Goal: Information Seeking & Learning: Learn about a topic

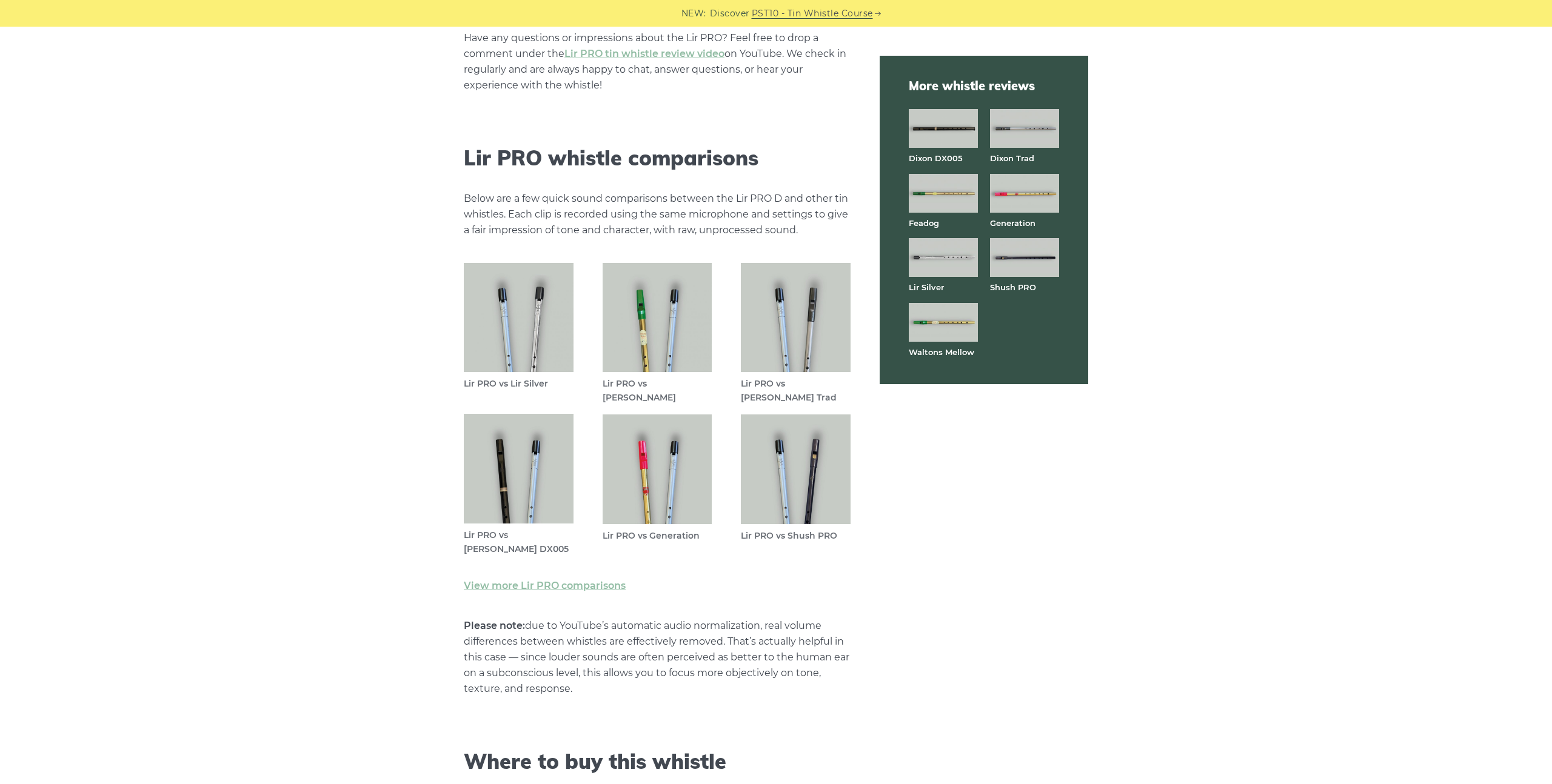
scroll to position [3338, 0]
click at [522, 500] on img at bounding box center [518, 467] width 109 height 109
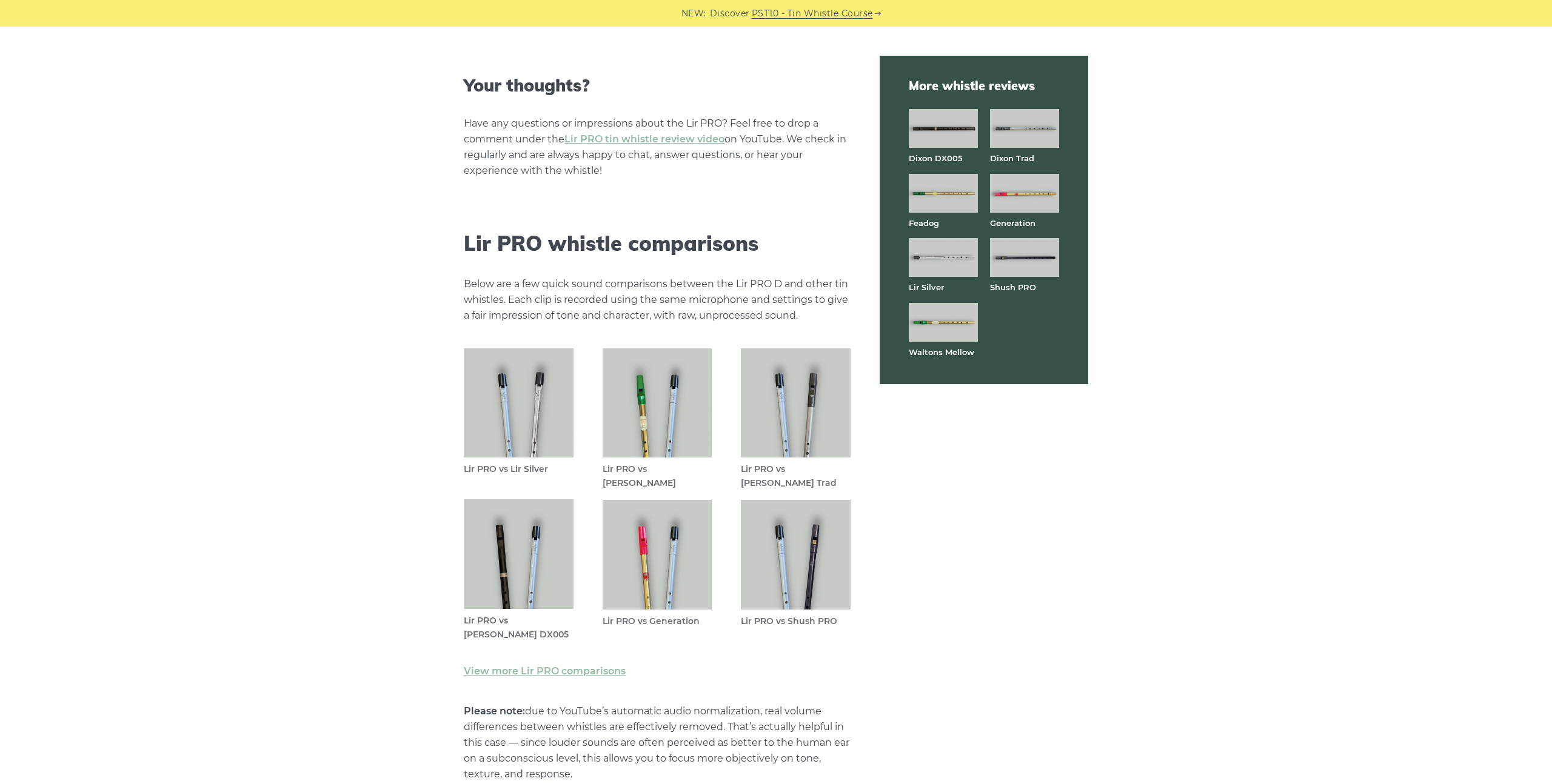
scroll to position [3339, 0]
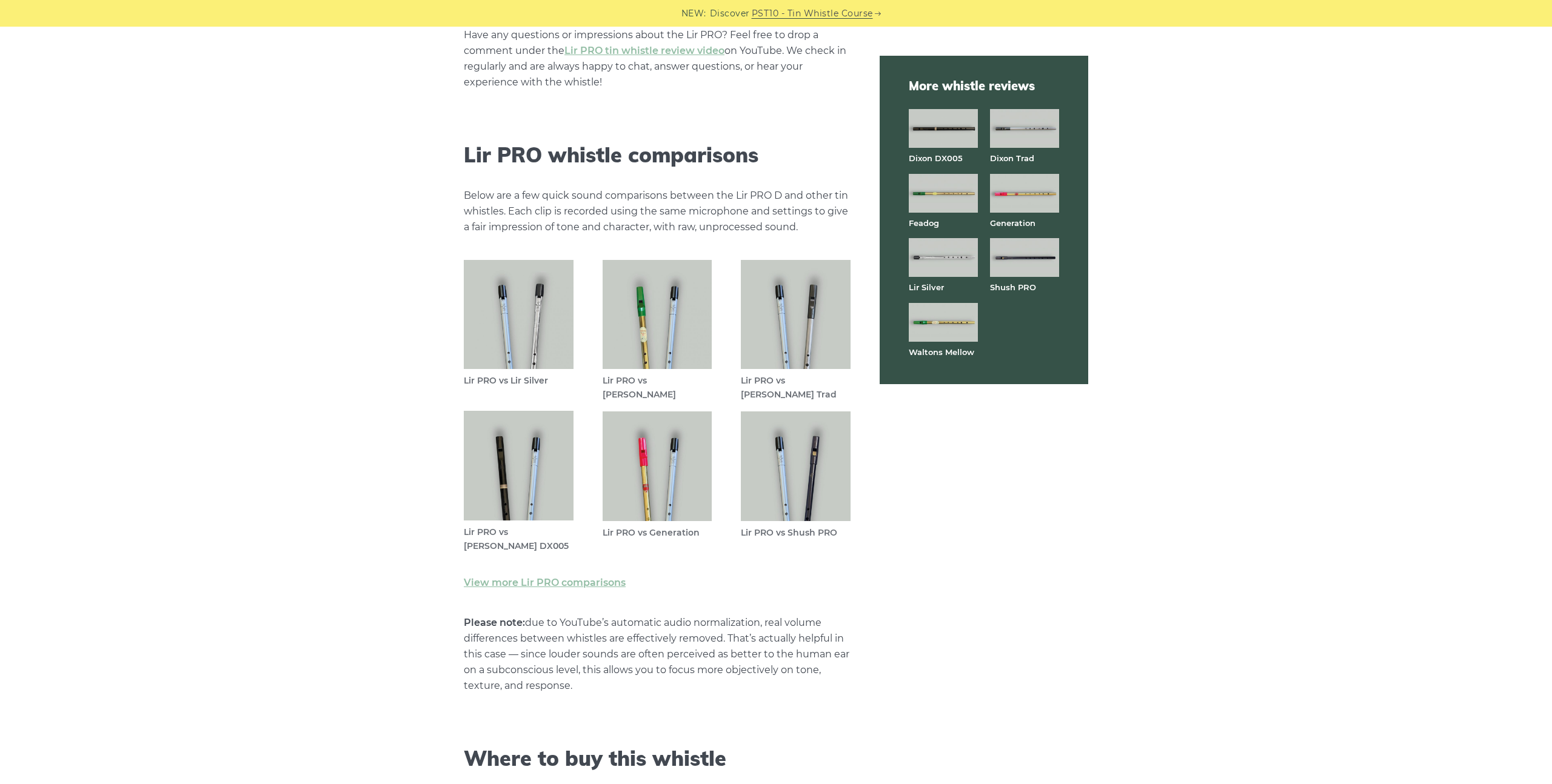
drag, startPoint x: 399, startPoint y: 225, endPoint x: 399, endPoint y: 235, distance: 10.0
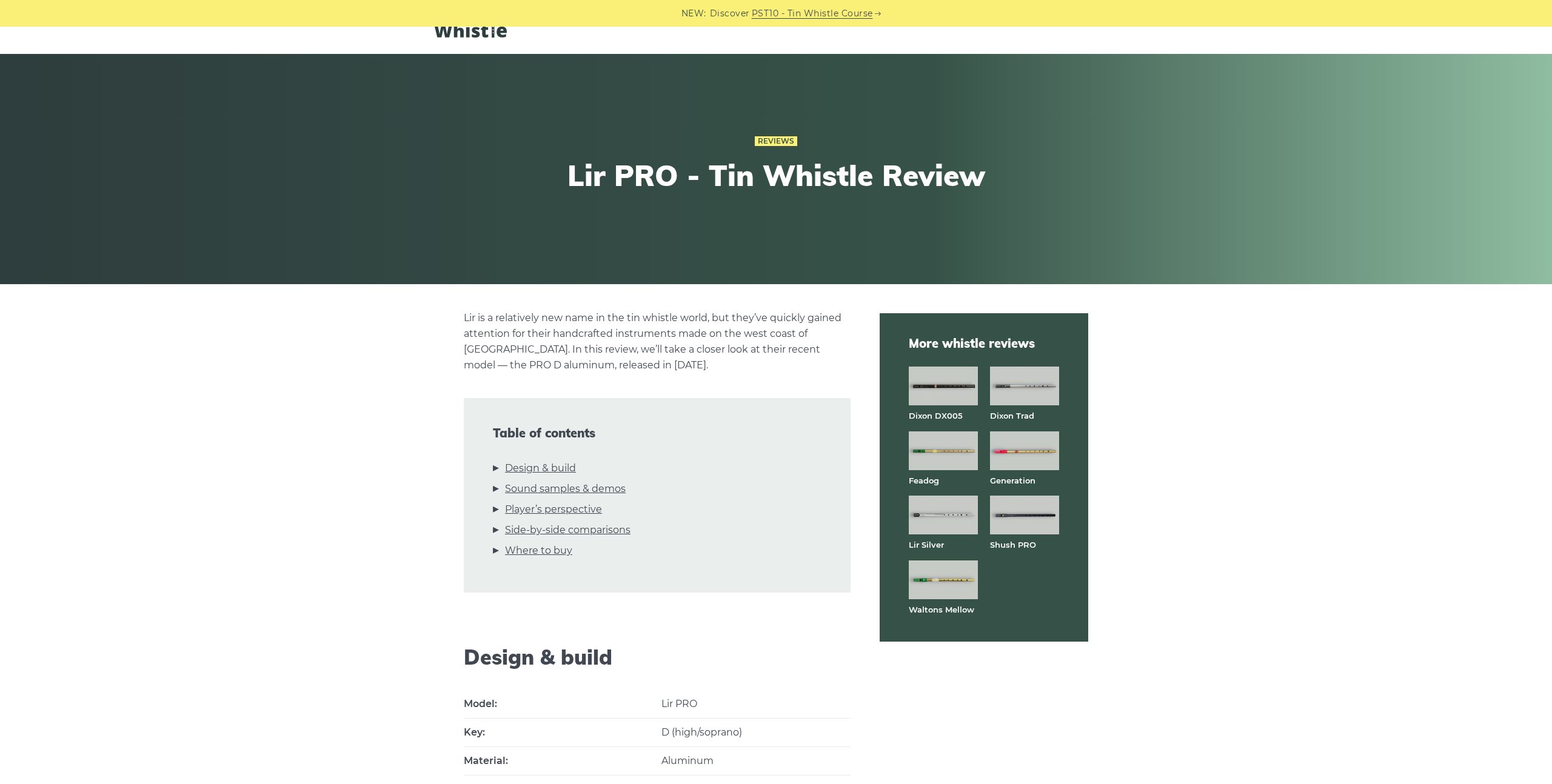
scroll to position [35, 0]
